Goal: Information Seeking & Learning: Learn about a topic

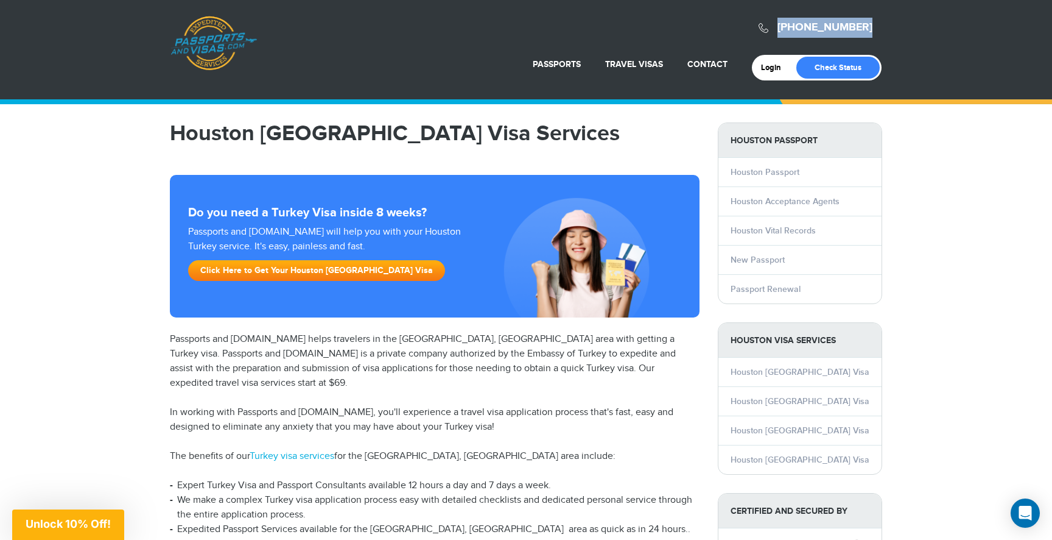
drag, startPoint x: 882, startPoint y: 32, endPoint x: 793, endPoint y: 31, distance: 88.9
click at [793, 31] on div "800-860-8610 Passports & Visas.com Login Check Status Passports Passport Renewa…" at bounding box center [526, 43] width 731 height 75
copy div "800-860-8610 Passports & Visas.com"
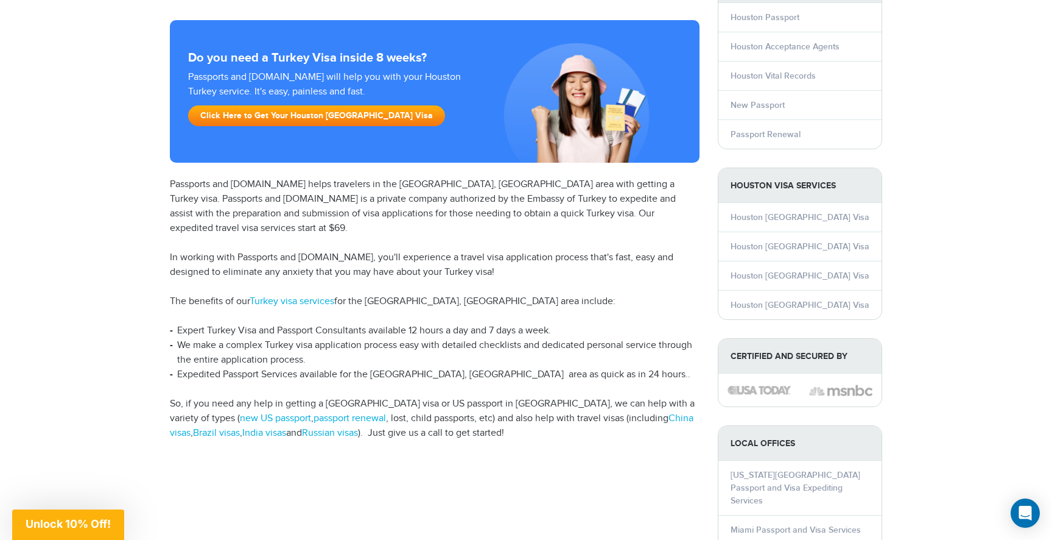
scroll to position [194, 0]
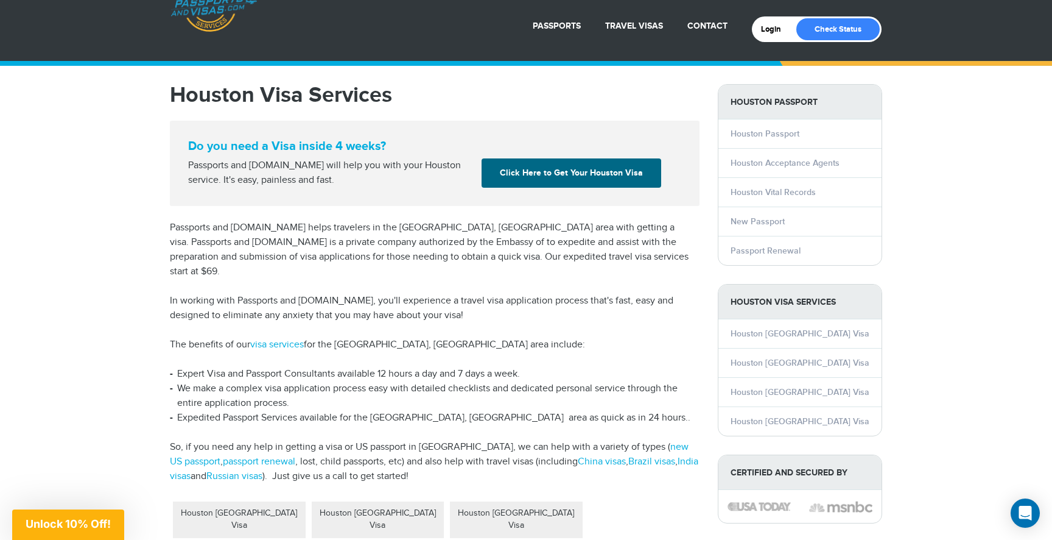
scroll to position [27, 0]
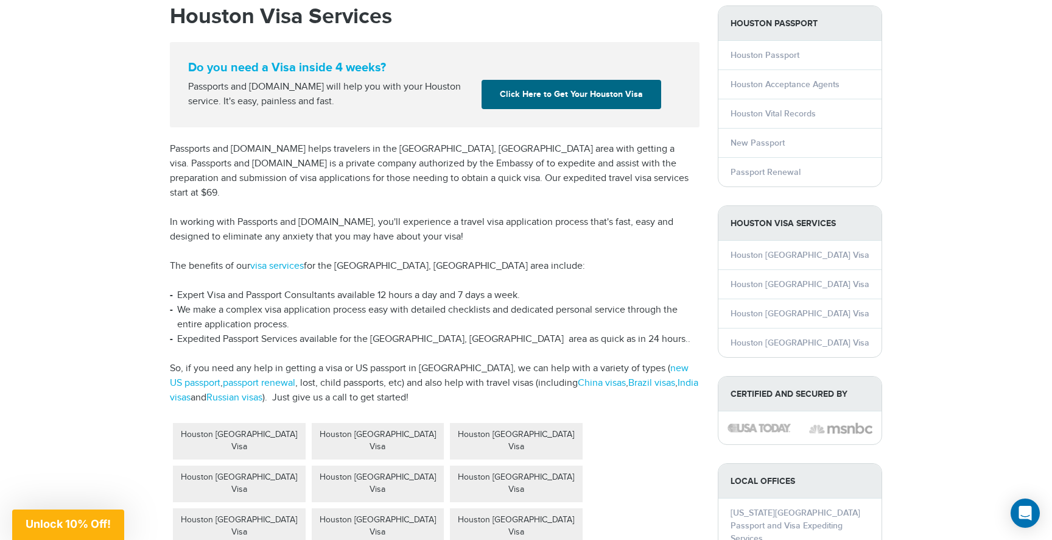
scroll to position [118, 0]
